Goal: Task Accomplishment & Management: Manage account settings

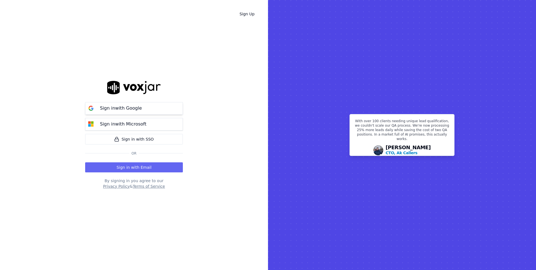
click at [149, 110] on button "Sign in with Google" at bounding box center [134, 108] width 98 height 13
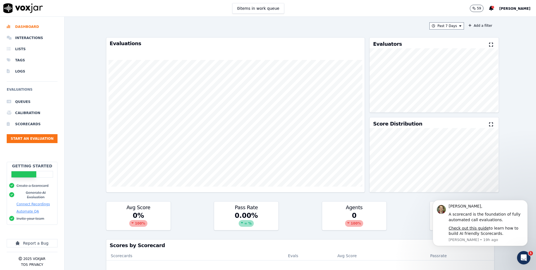
click at [504, 7] on span "[PERSON_NAME]" at bounding box center [514, 9] width 31 height 4
click at [490, 19] on div "Settings" at bounding box center [502, 18] width 60 height 9
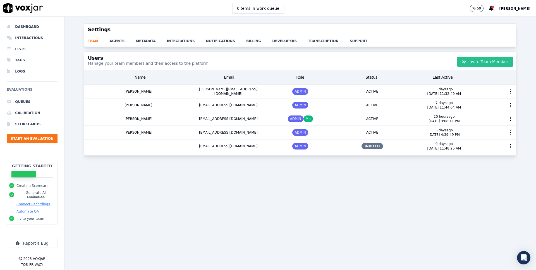
click at [493, 60] on button "Invite Team Member" at bounding box center [485, 62] width 56 height 10
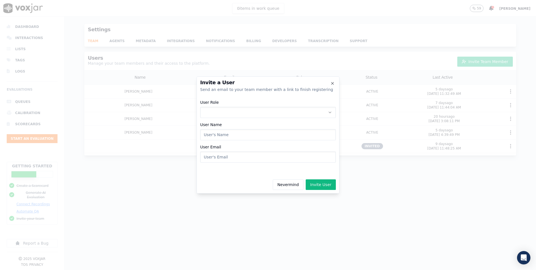
click at [243, 116] on button "User Role" at bounding box center [268, 112] width 136 height 11
click at [245, 129] on div "ADMIN" at bounding box center [268, 127] width 128 height 9
click at [248, 136] on input "User Name" at bounding box center [268, 134] width 136 height 11
type input "Alek"
type input "alekrutherford@shyftoff.com"
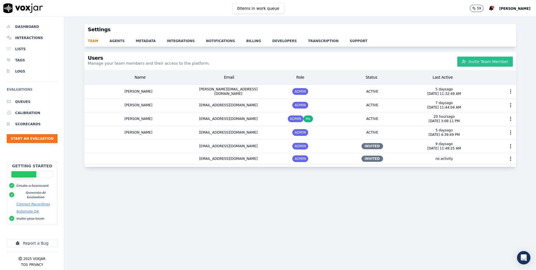
click at [501, 59] on button "Invite Team Member" at bounding box center [485, 62] width 56 height 10
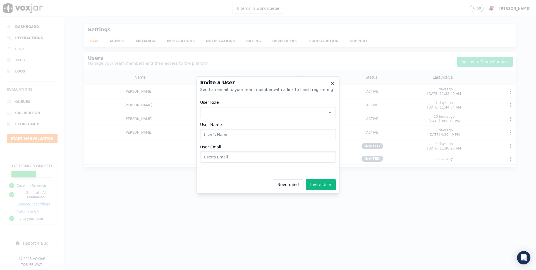
click at [244, 116] on button "User Role" at bounding box center [268, 112] width 136 height 11
click at [239, 128] on div "ADMIN" at bounding box center [268, 127] width 128 height 9
click at [235, 139] on input "User Name" at bounding box center [268, 134] width 136 height 11
type input "Pedro"
type input "pedrocarreras@shyftoff.com"
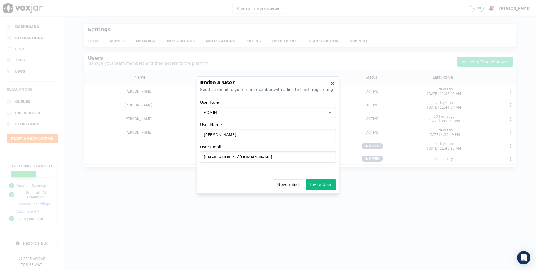
click at [273, 179] on button "Nevermind" at bounding box center [288, 184] width 31 height 11
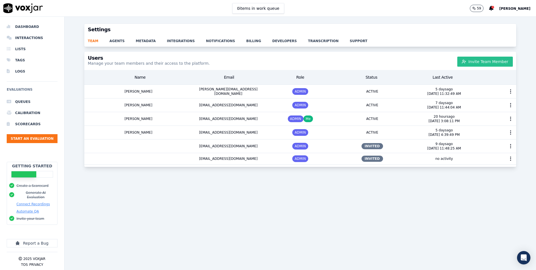
click at [472, 61] on button "Invite Team Member" at bounding box center [485, 62] width 56 height 10
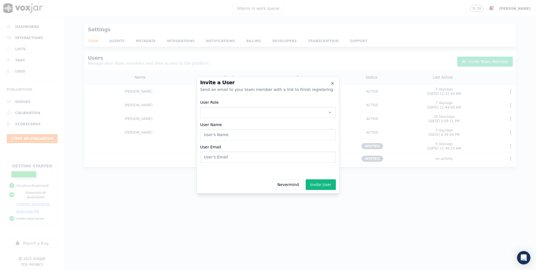
click at [267, 110] on button "User Role" at bounding box center [268, 112] width 136 height 11
click at [259, 130] on div "ADMIN" at bounding box center [268, 127] width 128 height 9
click at [247, 144] on div "User Role ADMIN User Name User Email" at bounding box center [268, 131] width 136 height 69
click at [247, 142] on div "User Role ADMIN User Name User Email" at bounding box center [268, 131] width 136 height 69
click at [247, 138] on input "User Name" at bounding box center [268, 134] width 136 height 11
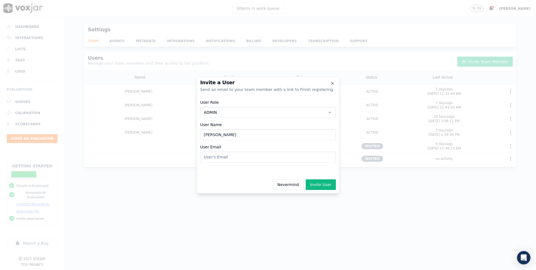
type input "Pedro"
type input "Pedro.carreras@shyftoff.com"
click at [305, 179] on button "Invite User" at bounding box center [320, 184] width 30 height 11
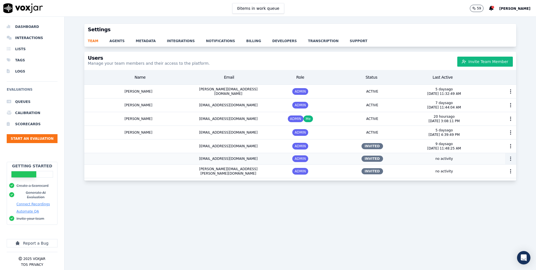
click at [511, 158] on icon "button" at bounding box center [510, 159] width 6 height 6
click at [512, 178] on div "Generate Invite Link" at bounding box center [512, 180] width 44 height 9
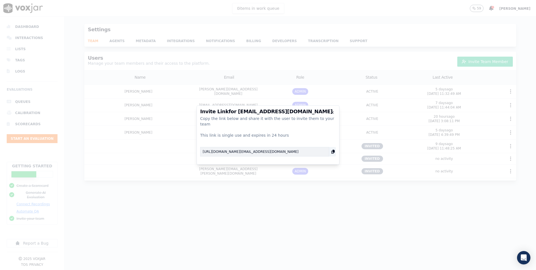
click at [333, 151] on icon "button" at bounding box center [333, 152] width 6 height 6
click at [333, 115] on icon "button" at bounding box center [332, 112] width 4 height 4
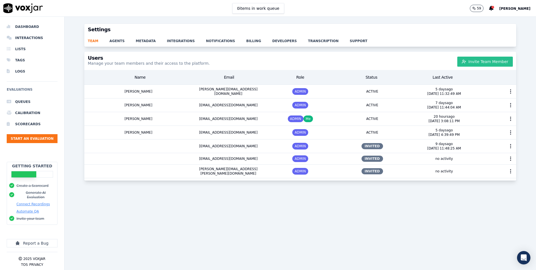
click at [492, 59] on button "Invite Team Member" at bounding box center [485, 62] width 56 height 10
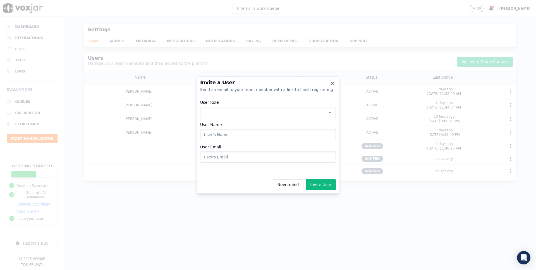
click at [288, 111] on button "User Role" at bounding box center [268, 112] width 136 height 11
click at [279, 130] on div "ADMIN" at bounding box center [268, 127] width 128 height 9
click at [251, 136] on input "User Name" at bounding box center [268, 134] width 136 height 11
type input "Myron"
type input "Myronschippers@shyftoff.com"
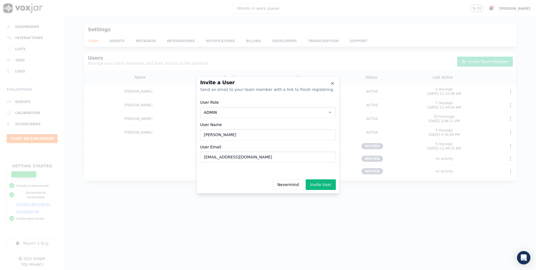
click at [305, 179] on button "Invite User" at bounding box center [320, 184] width 30 height 11
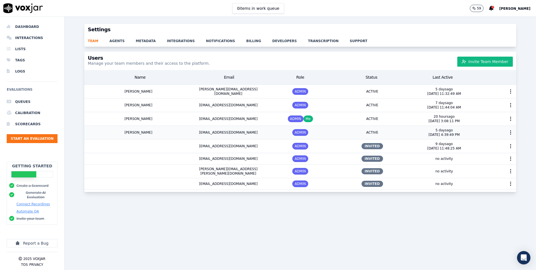
click at [188, 130] on div "Julian" at bounding box center [138, 132] width 108 height 13
click at [308, 42] on link "transcription" at bounding box center [329, 39] width 42 height 8
click at [421, 12] on div "0 items in work queue 59 Matthew Basnight" at bounding box center [268, 8] width 536 height 17
click at [358, 57] on div "Users Manage your team members and their access to the platform. Invite Team Me…" at bounding box center [299, 61] width 431 height 18
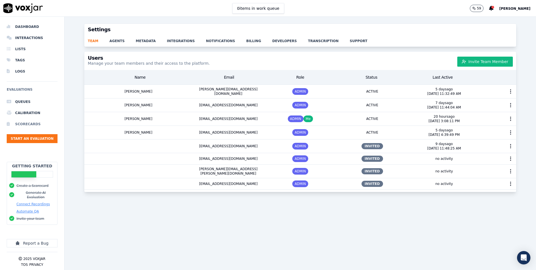
click at [39, 125] on li "Scorecards" at bounding box center [32, 124] width 51 height 11
click at [511, 159] on icon "button" at bounding box center [510, 159] width 6 height 6
click at [505, 190] on div "Delete User" at bounding box center [512, 189] width 44 height 9
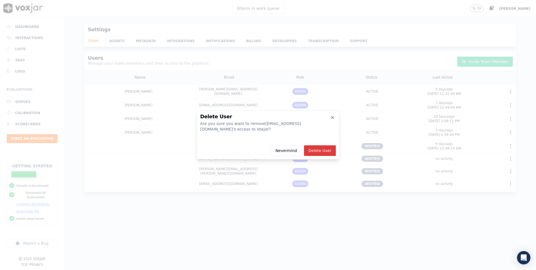
click at [329, 155] on button "Delete User" at bounding box center [320, 150] width 32 height 11
click at [265, 43] on div at bounding box center [268, 135] width 536 height 270
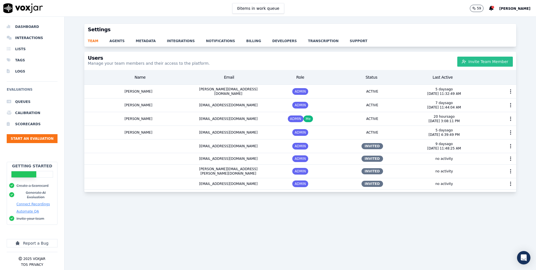
click at [493, 56] on div "Users Manage your team members and their access to the platform. Invite Team Me…" at bounding box center [299, 61] width 431 height 18
click at [493, 57] on button "Invite Team Member" at bounding box center [485, 62] width 56 height 10
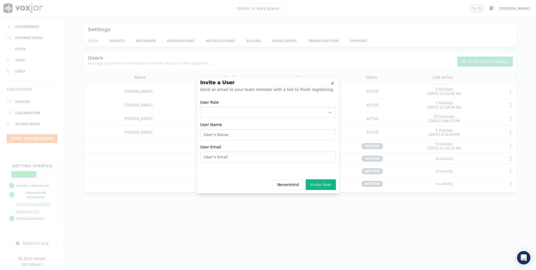
click at [225, 114] on button "User Role" at bounding box center [268, 112] width 136 height 11
click at [223, 127] on div "ADMIN" at bounding box center [268, 127] width 128 height 9
click at [223, 128] on div "User Role ADMIN User Name User Email" at bounding box center [268, 131] width 136 height 69
click at [223, 134] on input "User Name" at bounding box center [268, 134] width 136 height 11
type input "Alek"
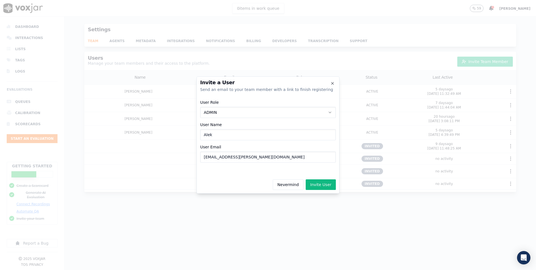
type input "Alek.rutherford@shyftoff.com"
click at [305, 179] on button "Invite User" at bounding box center [320, 184] width 30 height 11
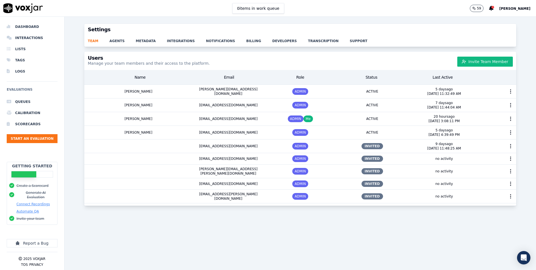
click at [357, 209] on div "Users Manage your team members and their access to the platform. Invite Team Me…" at bounding box center [299, 157] width 471 height 212
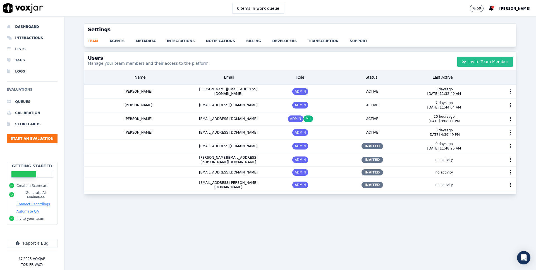
click at [482, 59] on button "Invite Team Member" at bounding box center [485, 62] width 56 height 10
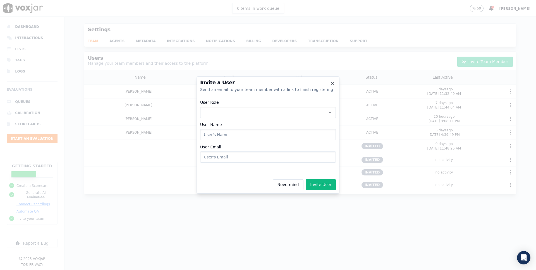
click at [250, 119] on div "User Role User Name User Email" at bounding box center [268, 131] width 136 height 69
click at [245, 112] on button "User Role" at bounding box center [268, 112] width 136 height 11
drag, startPoint x: 236, startPoint y: 133, endPoint x: 235, endPoint y: 128, distance: 4.2
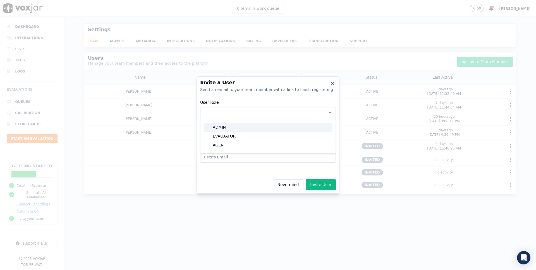
click at [235, 128] on div "ADMIN EVALUATOR AGENT" at bounding box center [267, 136] width 133 height 31
click at [329, 83] on h2 "Invite a User" at bounding box center [268, 82] width 136 height 5
click at [337, 83] on div "Invite a User Send an email to your team member with a link to finish registeri…" at bounding box center [267, 134] width 143 height 117
click at [329, 84] on h2 "Invite a User" at bounding box center [268, 82] width 136 height 5
click at [334, 83] on icon "button" at bounding box center [332, 83] width 4 height 4
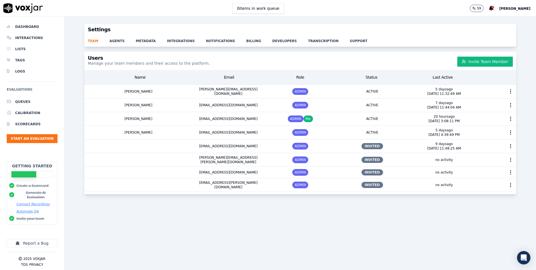
click at [246, 54] on div "Users Manage your team members and their access to the platform. Invite Team Me…" at bounding box center [299, 61] width 431 height 18
click at [427, 46] on div "team agents metadata integrations notifications billing developers transcriptio…" at bounding box center [299, 40] width 431 height 11
click at [365, 64] on div "Users Manage your team members and their access to the platform. Invite Team Me…" at bounding box center [299, 61] width 431 height 18
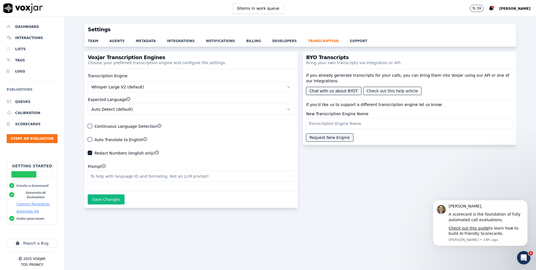
click at [388, 91] on button "Check out this help article" at bounding box center [392, 91] width 58 height 8
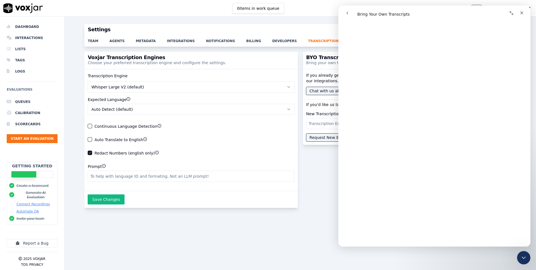
scroll to position [350, 0]
click at [521, 12] on icon "Close" at bounding box center [521, 13] width 4 height 4
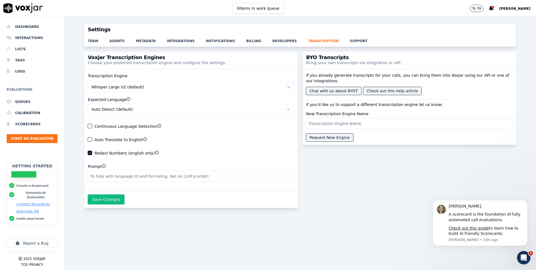
scroll to position [0, 0]
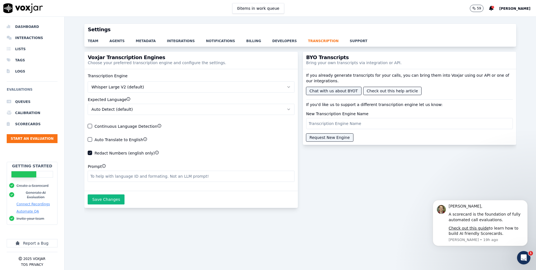
click at [400, 90] on button "Check out this help article" at bounding box center [392, 91] width 58 height 8
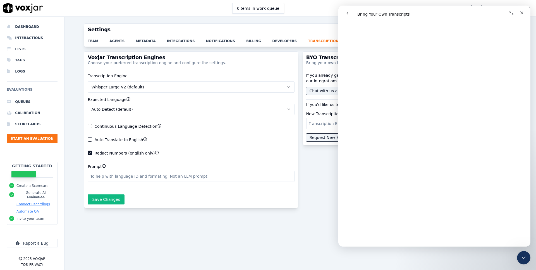
scroll to position [427, 0]
click at [520, 12] on icon "Close" at bounding box center [521, 13] width 4 height 4
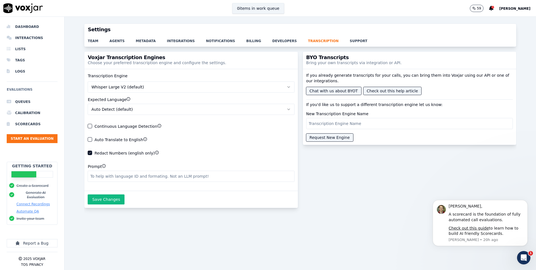
scroll to position [0, 0]
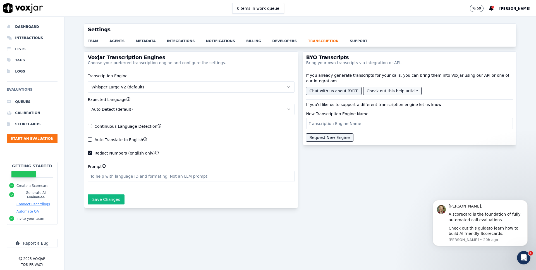
click at [381, 88] on button "Check out this help article" at bounding box center [392, 91] width 58 height 8
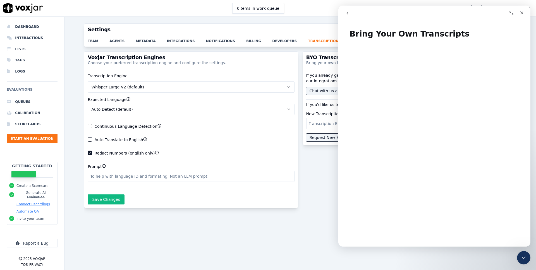
click at [380, 38] on h1 "Bring Your Own Transcripts" at bounding box center [434, 31] width 192 height 17
click at [346, 13] on icon "go back" at bounding box center [347, 13] width 2 height 3
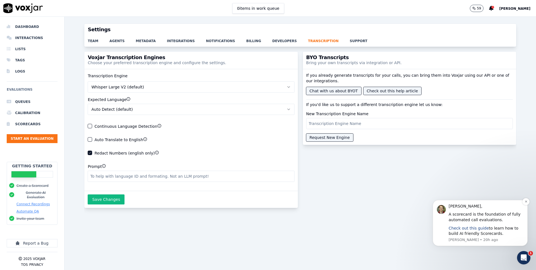
click at [468, 226] on link "Check out this guide" at bounding box center [468, 228] width 40 height 4
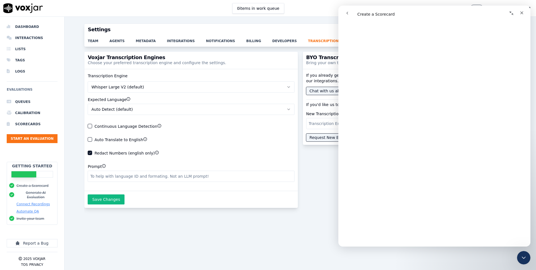
scroll to position [348, 0]
click at [275, 133] on div "Transcription Engine Whisper Large V2 (default) Expected Language Auto Detect (…" at bounding box center [190, 130] width 213 height 122
click at [523, 13] on icon "Close" at bounding box center [521, 13] width 4 height 4
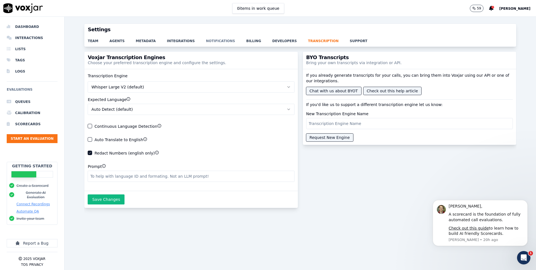
scroll to position [0, 0]
click at [24, 102] on li "Queues" at bounding box center [32, 101] width 51 height 11
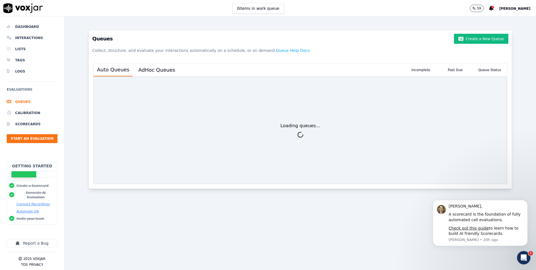
click at [20, 88] on h6 "Evaluations" at bounding box center [32, 91] width 51 height 10
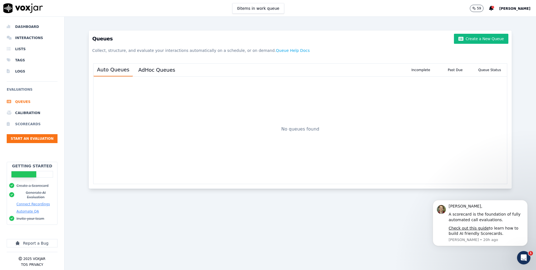
click at [20, 122] on li "Scorecards" at bounding box center [32, 124] width 51 height 11
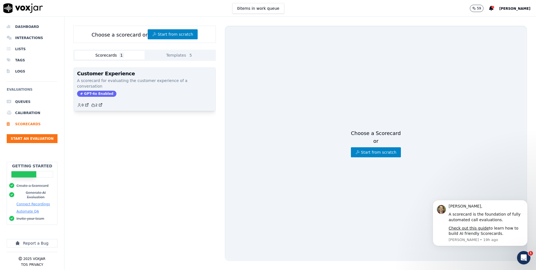
click at [129, 91] on div "GPT-4o Enabled" at bounding box center [144, 94] width 135 height 6
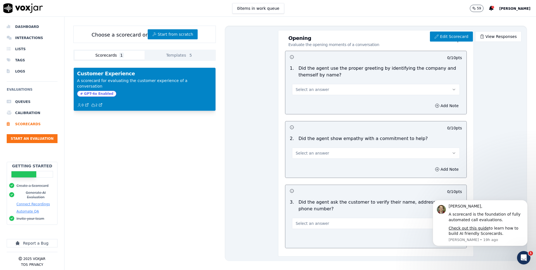
scroll to position [30, 0]
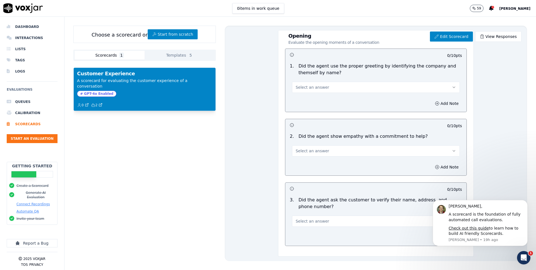
click at [176, 141] on div "Customer Experience A scorecard for evaluating the customer experience of a con…" at bounding box center [144, 168] width 142 height 211
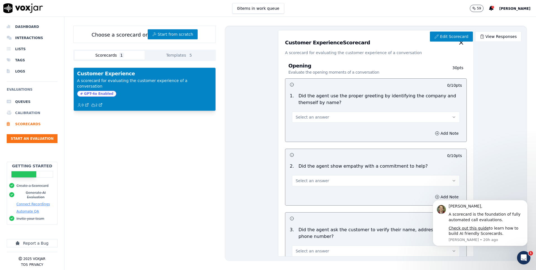
click at [21, 117] on li "Calibration" at bounding box center [32, 112] width 51 height 11
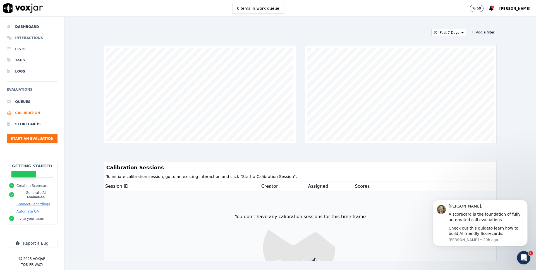
click at [26, 35] on li "Interactions" at bounding box center [32, 37] width 51 height 11
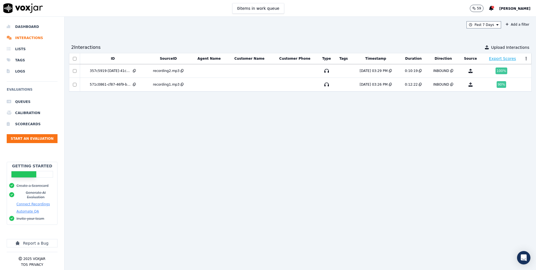
click at [183, 27] on div "Past 7 Days Add a filter" at bounding box center [300, 24] width 462 height 7
click at [183, 30] on div "Past 7 Days Add a filter 2 Interaction s Upload Interactions ID SourceID Agent …" at bounding box center [299, 143] width 471 height 253
click at [121, 69] on div "357c5919-[DATE]-41c2-9f84-171eb38425a0" at bounding box center [111, 71] width 42 height 4
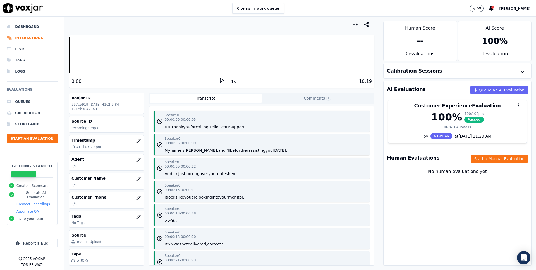
click at [70, 22] on div at bounding box center [221, 24] width 305 height 11
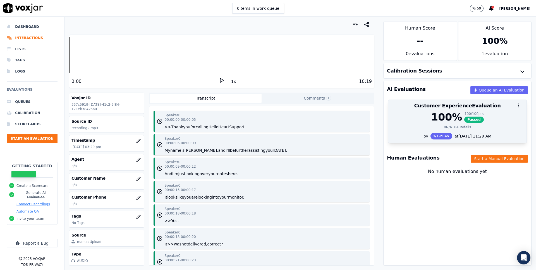
click at [474, 126] on div "0 N/A 0 Autofails" at bounding box center [456, 127] width 131 height 4
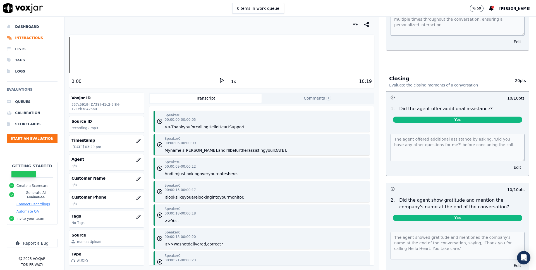
scroll to position [825, 0]
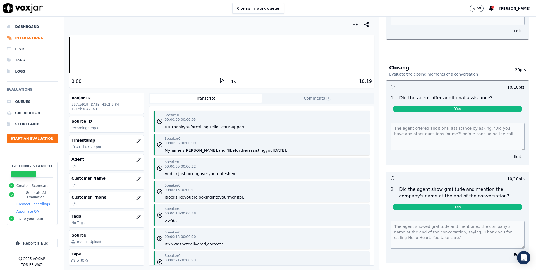
click at [322, 100] on button "Comments 1" at bounding box center [317, 98] width 112 height 9
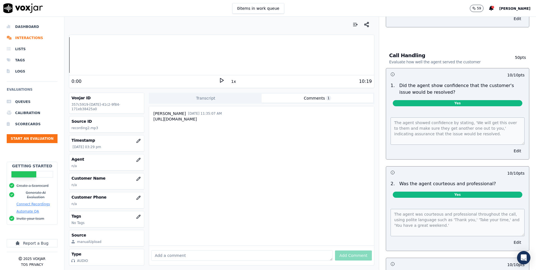
scroll to position [0, 0]
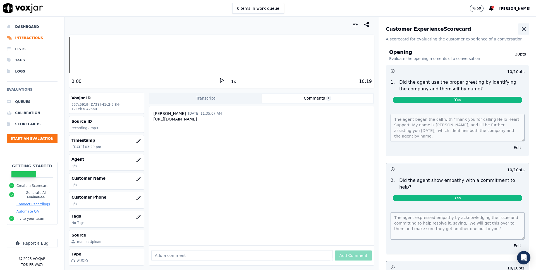
click at [527, 28] on button "button" at bounding box center [523, 28] width 11 height 11
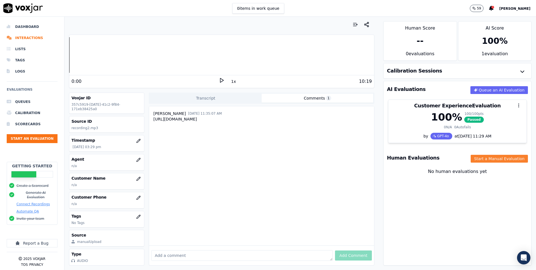
click at [509, 158] on button "Start a Manual Evaluation" at bounding box center [498, 159] width 57 height 8
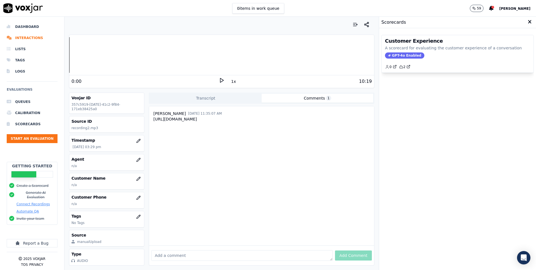
click at [530, 22] on icon at bounding box center [530, 22] width 4 height 5
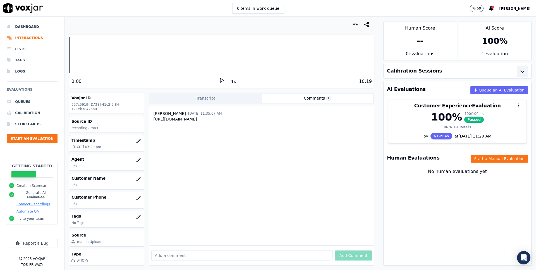
click at [521, 69] on icon "button" at bounding box center [522, 71] width 7 height 7
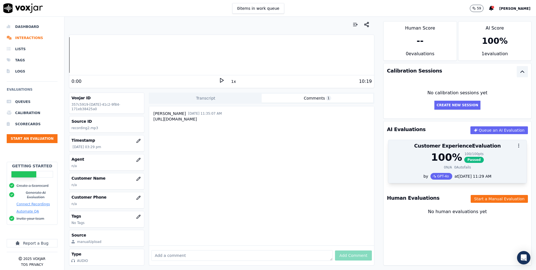
click at [517, 143] on icon "button" at bounding box center [518, 145] width 5 height 5
click at [507, 143] on div at bounding box center [457, 145] width 138 height 11
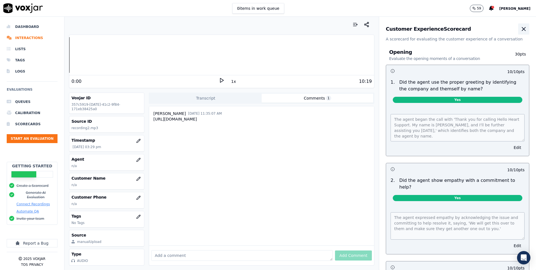
click at [527, 28] on button "button" at bounding box center [523, 28] width 11 height 11
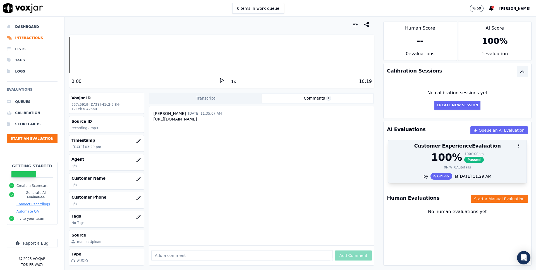
click at [485, 152] on div "100 % 100 / 100 pts Passed" at bounding box center [456, 157] width 131 height 11
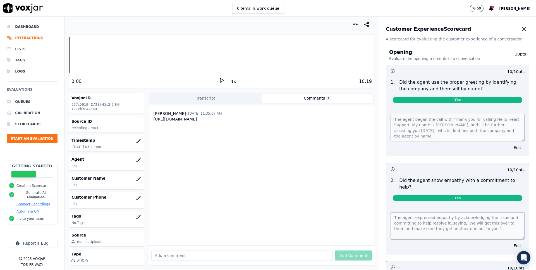
click at [417, 89] on p "Did the agent use the proper greeting by identifying the company and themself b…" at bounding box center [461, 85] width 125 height 13
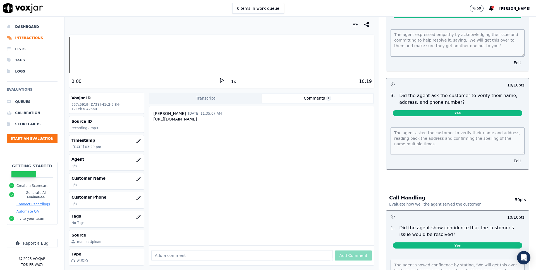
scroll to position [184, 0]
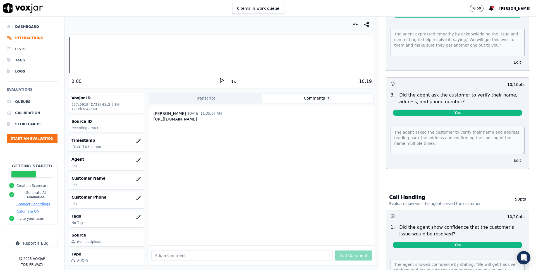
click at [431, 92] on p "Did the agent ask the customer to verify their name, address, and phone number?" at bounding box center [461, 98] width 125 height 13
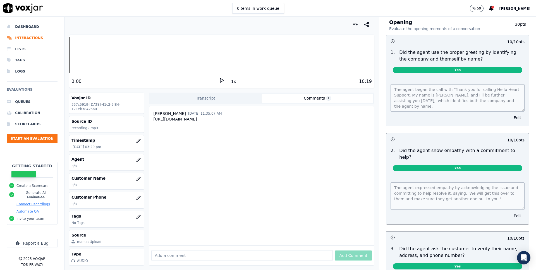
scroll to position [0, 0]
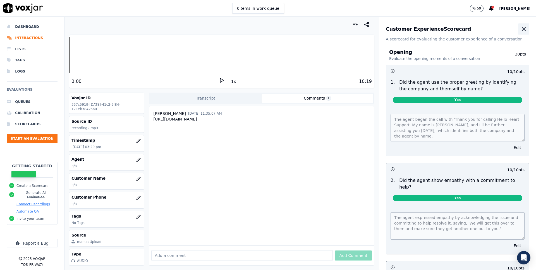
click at [525, 33] on button "button" at bounding box center [523, 28] width 11 height 11
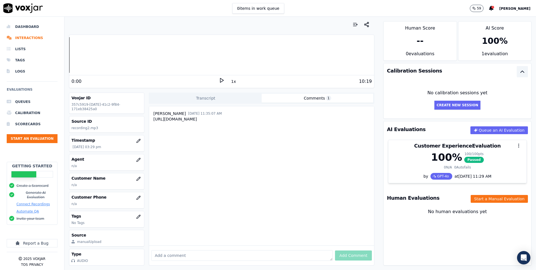
click at [202, 20] on div at bounding box center [221, 24] width 305 height 11
